Goal: Task Accomplishment & Management: Manage account settings

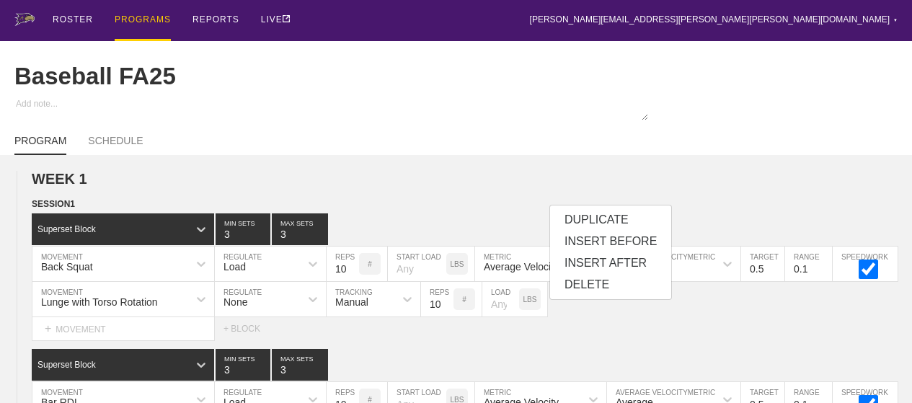
scroll to position [807, 0]
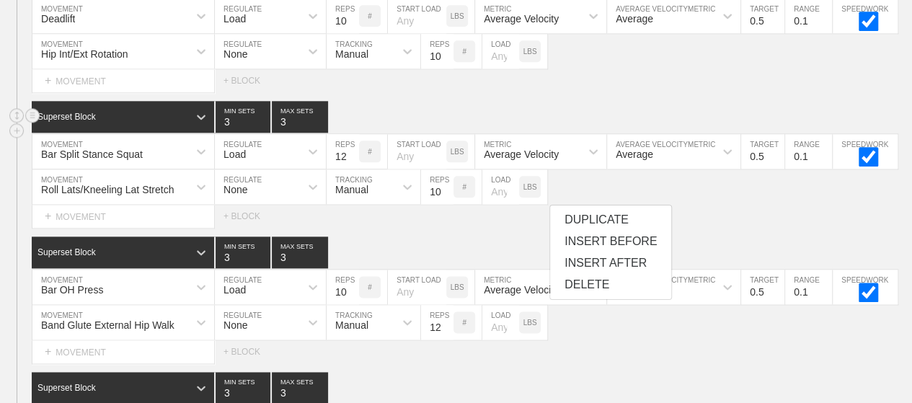
click at [557, 120] on div "Superset Block 3 MIN SETS 3 MAX SETS" at bounding box center [472, 117] width 880 height 32
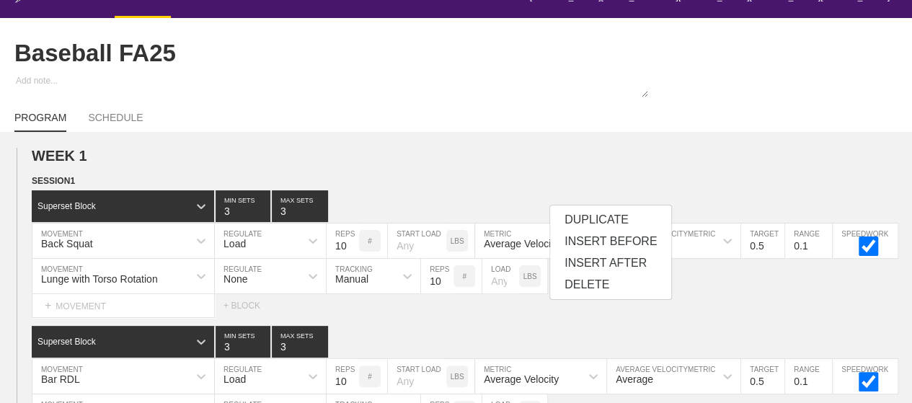
scroll to position [0, 0]
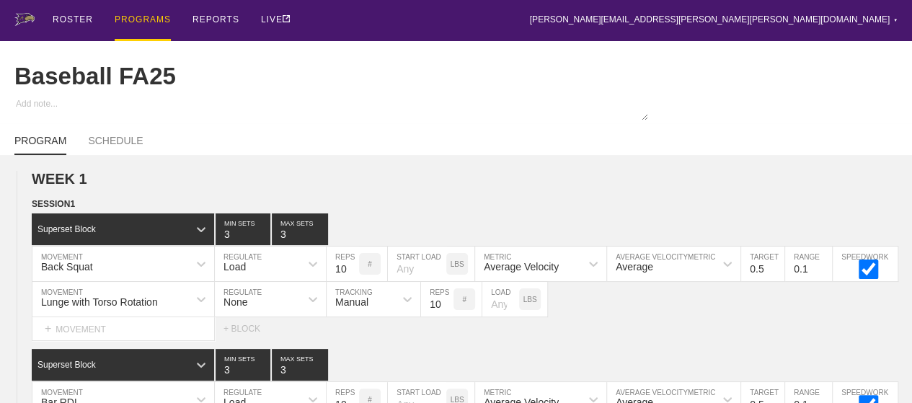
click at [136, 19] on div "PROGRAMS" at bounding box center [143, 20] width 56 height 41
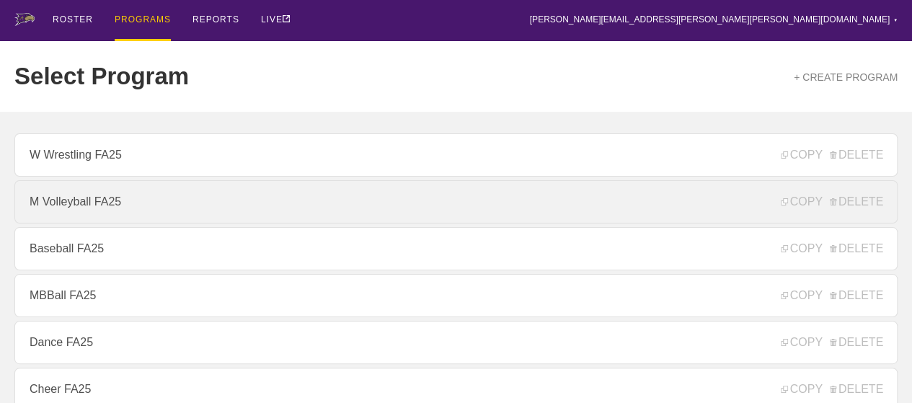
scroll to position [216, 0]
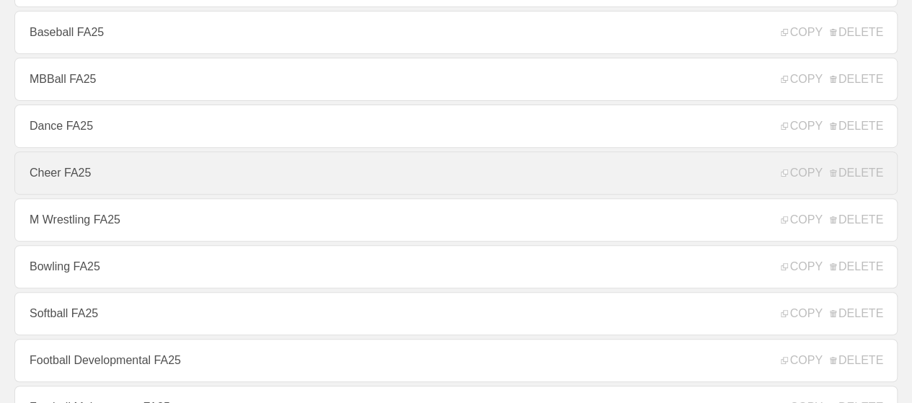
click at [81, 182] on link "Cheer FA25" at bounding box center [455, 172] width 883 height 43
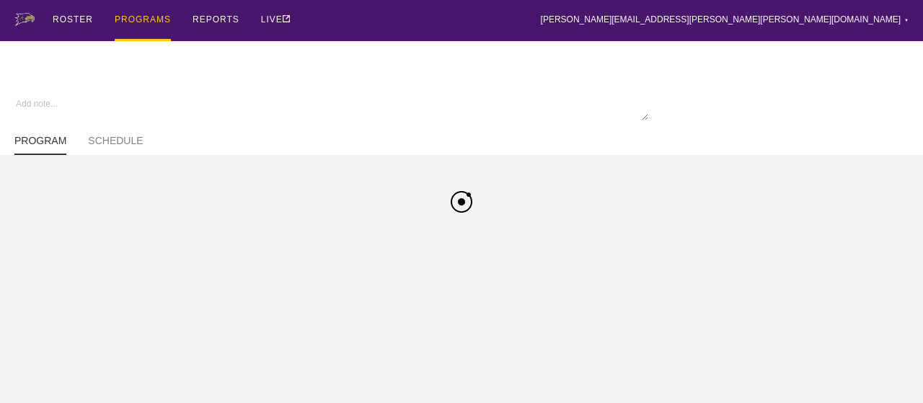
type textarea "x"
type input "Cheer FA25"
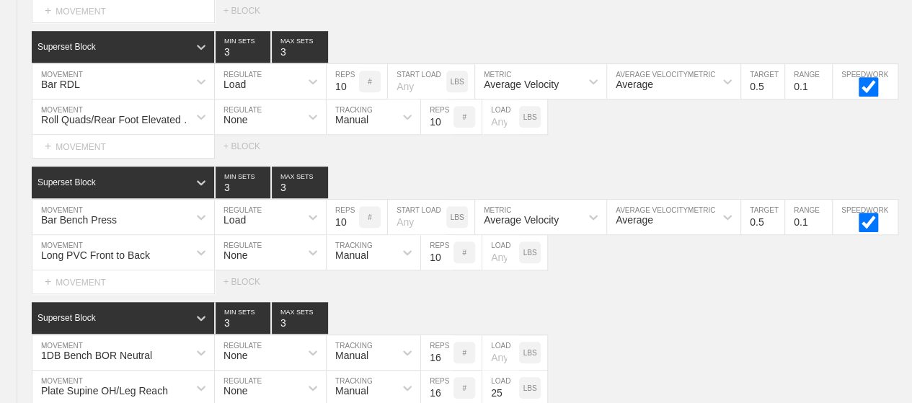
scroll to position [363, 0]
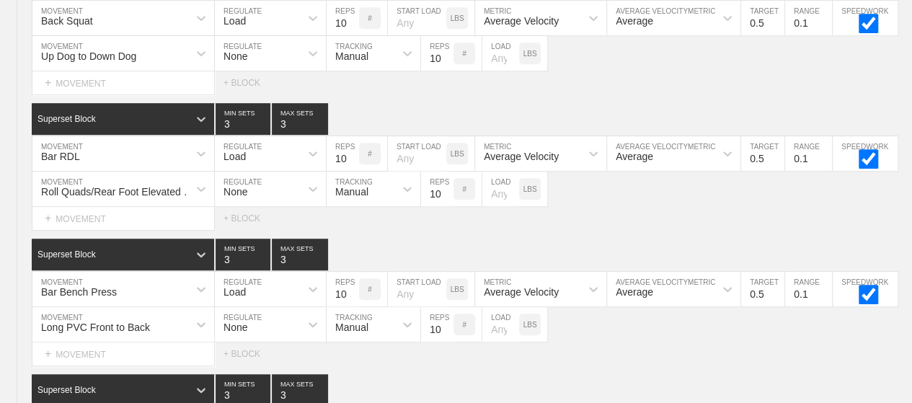
type textarea "x"
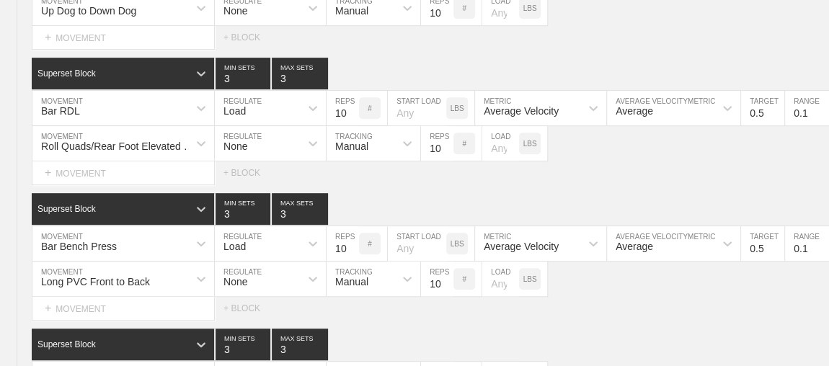
scroll to position [429, 0]
